Goal: Task Accomplishment & Management: Use online tool/utility

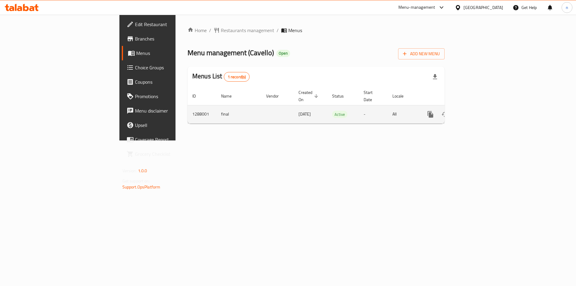
click at [478, 111] on icon "enhanced table" at bounding box center [473, 114] width 7 height 7
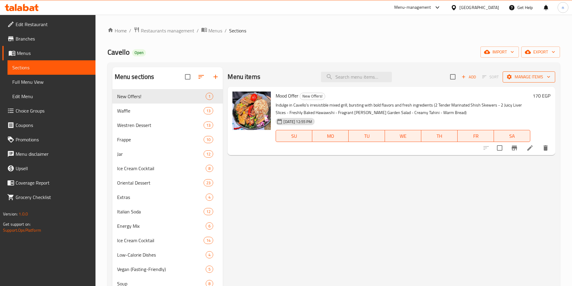
click at [523, 80] on span "Manage items" at bounding box center [528, 77] width 43 height 8
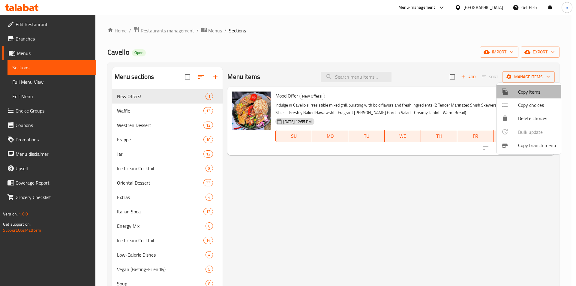
click at [512, 89] on div at bounding box center [510, 91] width 17 height 7
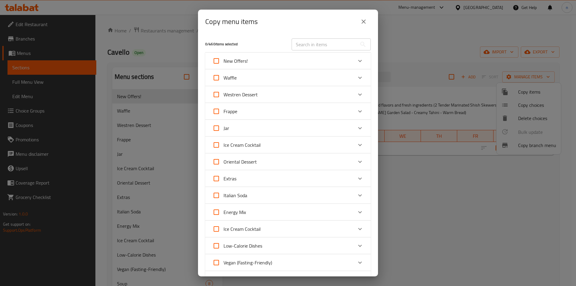
click at [448, 32] on div "Copy menu items 0 / 460 items selected ​ New Offers! Mood Offer 170 EGP Waffle …" at bounding box center [288, 143] width 576 height 286
click at [362, 21] on icon "close" at bounding box center [363, 21] width 7 height 7
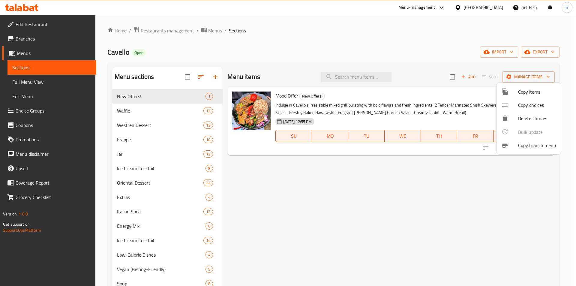
click at [539, 147] on span "Copy branch menu" at bounding box center [537, 145] width 38 height 7
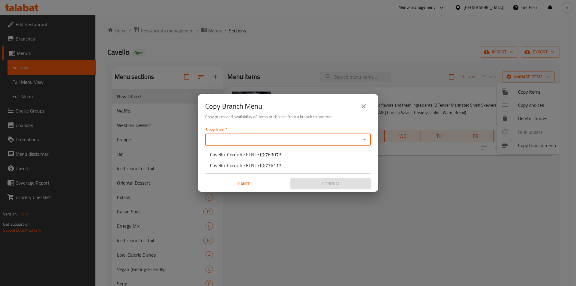
click at [294, 140] on input "Copy from   *" at bounding box center [283, 139] width 152 height 8
click at [295, 158] on li "Cavello, Corniche El Nile ID: 763073" at bounding box center [288, 154] width 166 height 11
type input "Cavello, Corniche El Nile"
click at [268, 164] on input "Copy to   *" at bounding box center [283, 162] width 152 height 8
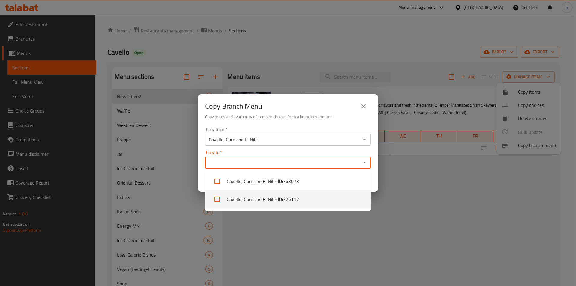
click at [272, 200] on li "Cavello, Corniche El Nile - ID: 776117" at bounding box center [288, 199] width 166 height 18
checkbox input "true"
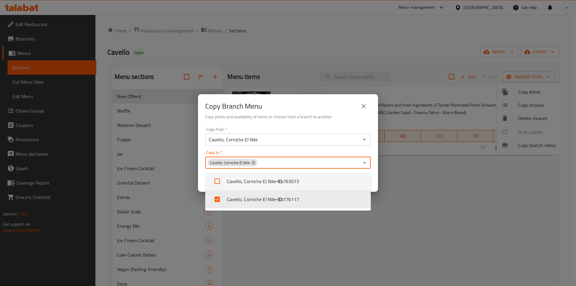
click at [405, 179] on div "Copy Branch Menu Copy prices and availability of items or choices from a branch…" at bounding box center [288, 143] width 576 height 286
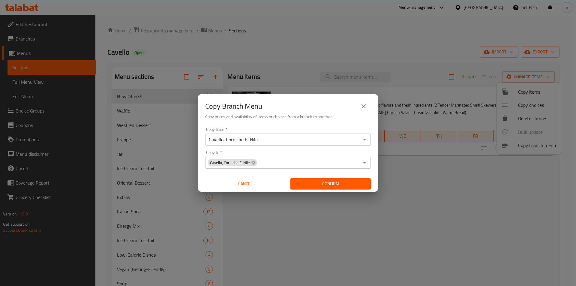
click at [344, 183] on span "Confirm" at bounding box center [330, 184] width 71 height 8
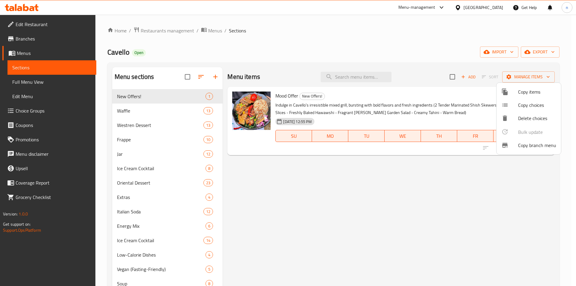
click at [38, 41] on div at bounding box center [288, 143] width 576 height 286
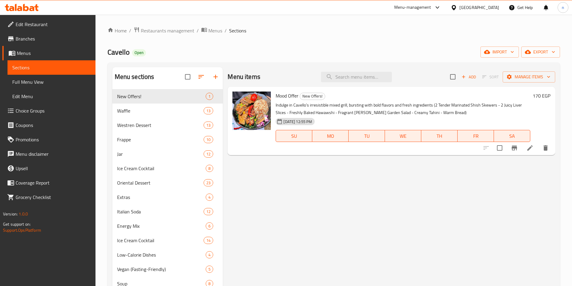
click at [41, 39] on span "Branches" at bounding box center [53, 38] width 75 height 7
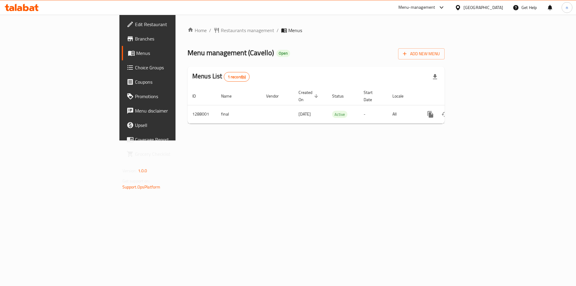
click at [135, 38] on span "Branches" at bounding box center [173, 38] width 76 height 7
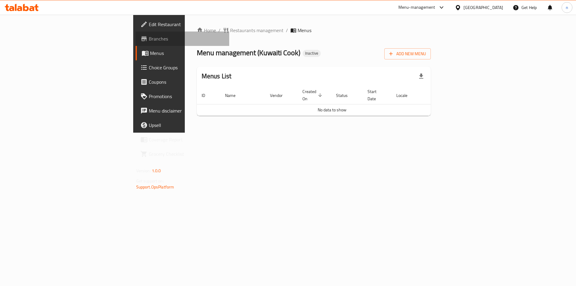
click at [149, 36] on span "Branches" at bounding box center [187, 38] width 76 height 7
